Goal: Task Accomplishment & Management: Complete application form

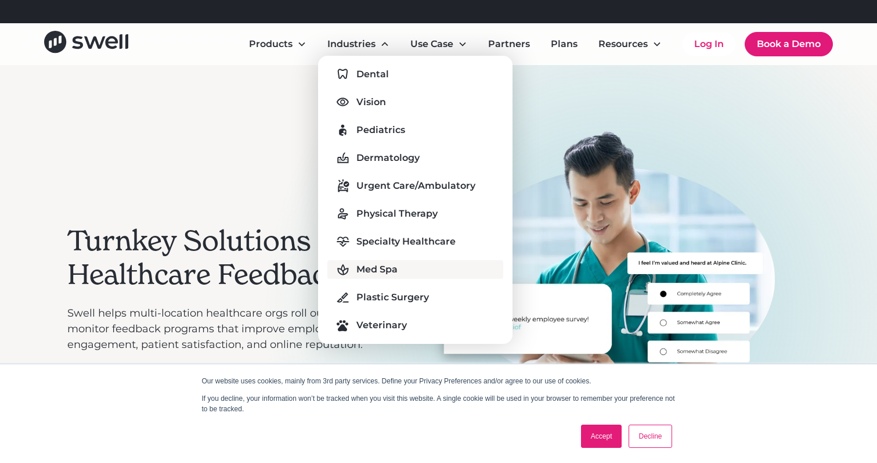
click at [371, 265] on div "Med Spa" at bounding box center [376, 269] width 41 height 14
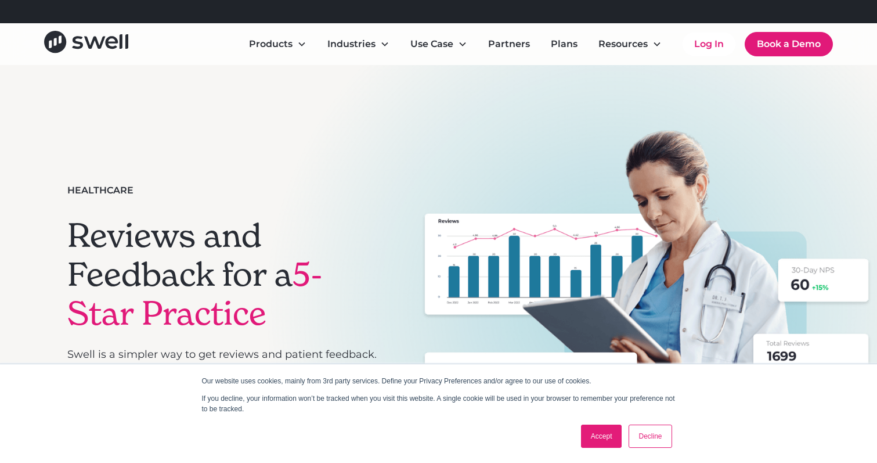
click at [598, 443] on link "Accept" at bounding box center [601, 435] width 41 height 23
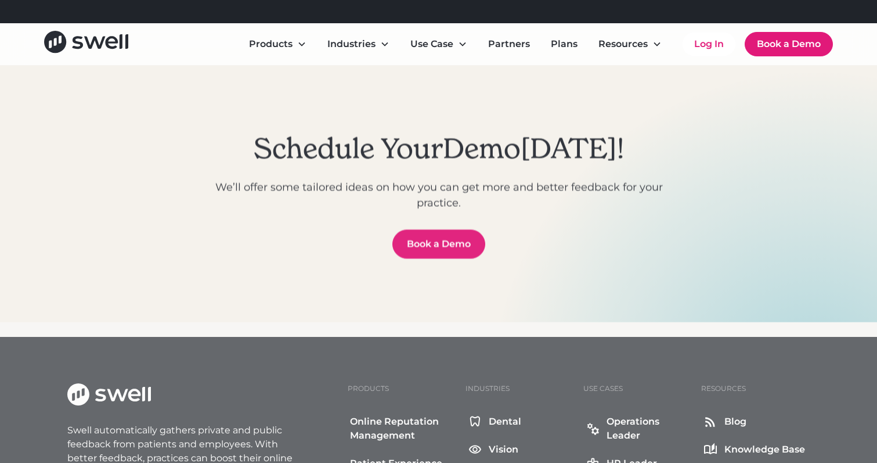
scroll to position [4238, 0]
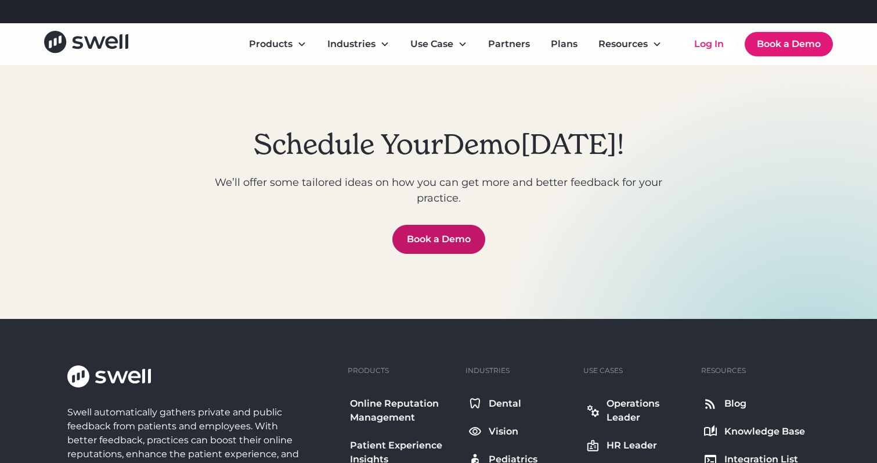
click at [451, 225] on link "Book a Demo" at bounding box center [438, 239] width 93 height 29
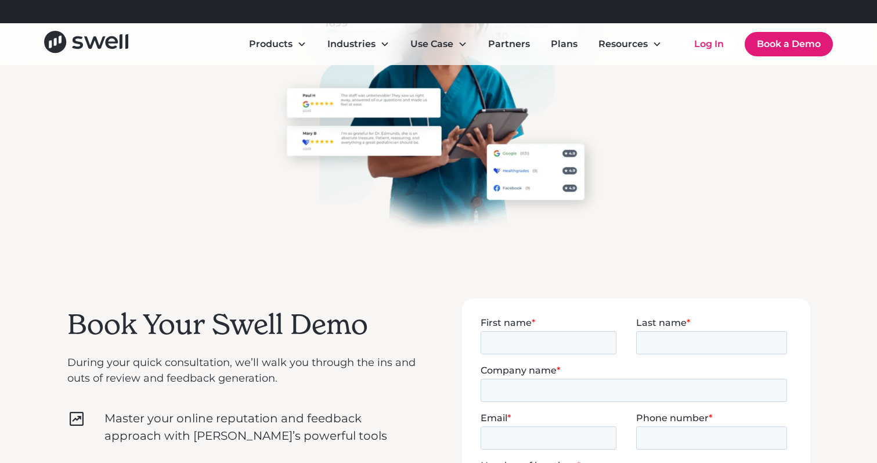
scroll to position [120, 0]
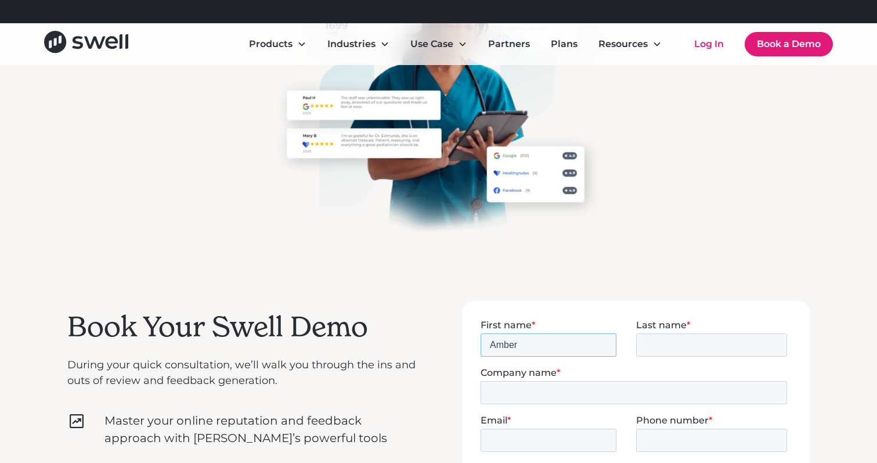
type input "Amber"
type input "Martin"
type input "E"
type input "Reveal Med Spas"
type input "amber@revealmedspas.com"
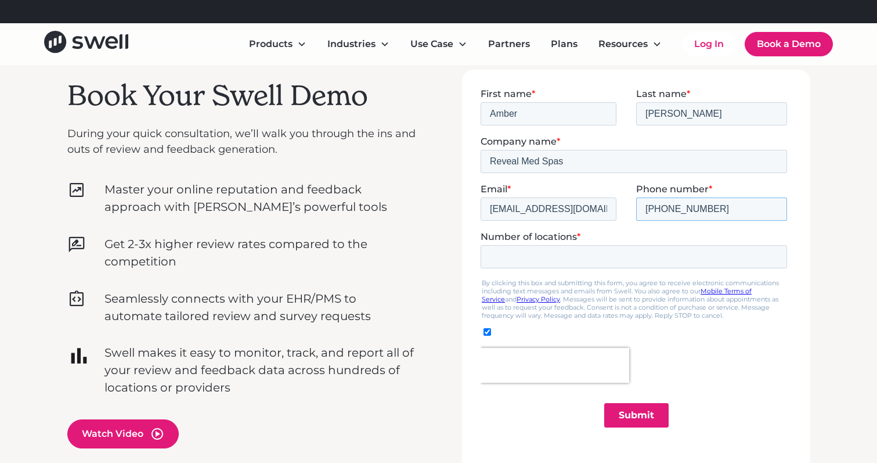
scroll to position [352, 0]
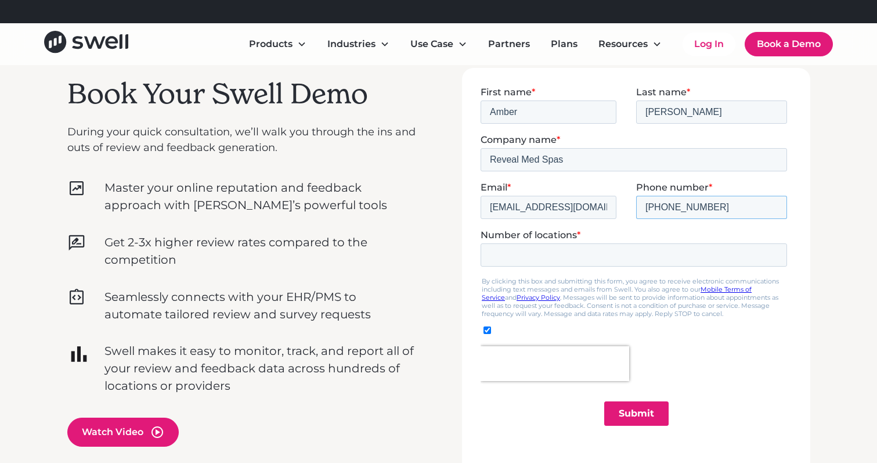
type input "719-725-3330"
click at [608, 258] on input "Number of locations *" at bounding box center [633, 254] width 306 height 23
type input "1"
click at [636, 408] on input "Submit" at bounding box center [636, 412] width 64 height 24
